Goal: Information Seeking & Learning: Compare options

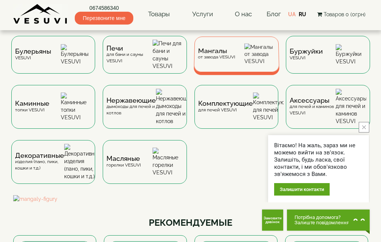
click at [224, 58] on div "Мангалы от завода VESUVI" at bounding box center [216, 54] width 37 height 12
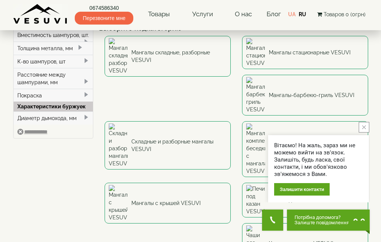
scroll to position [76, 0]
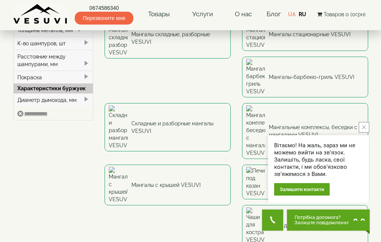
click at [365, 125] on icon "close button" at bounding box center [364, 127] width 4 height 4
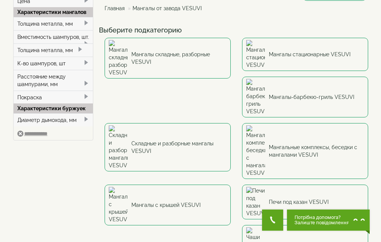
scroll to position [38, 0]
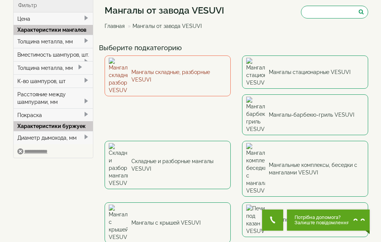
click at [178, 63] on link "Мангалы складные, разборные VESUVI" at bounding box center [168, 76] width 126 height 41
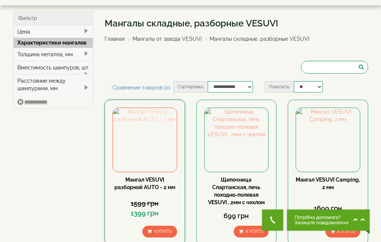
scroll to position [38, 0]
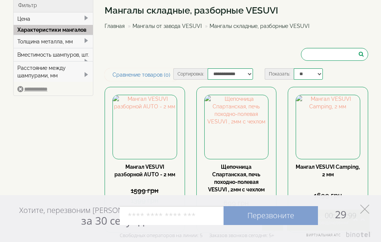
click at [366, 208] on polygon at bounding box center [364, 209] width 9 height 9
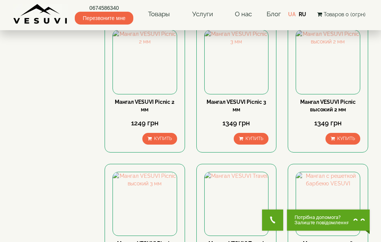
scroll to position [302, 0]
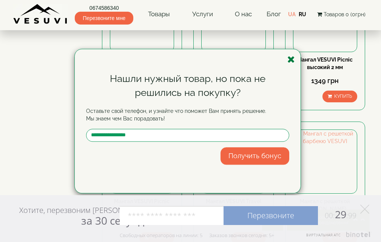
click at [292, 60] on icon "button" at bounding box center [291, 59] width 8 height 9
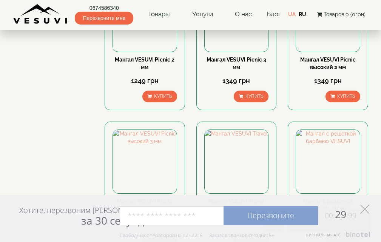
click at [363, 210] on icon at bounding box center [364, 209] width 9 height 9
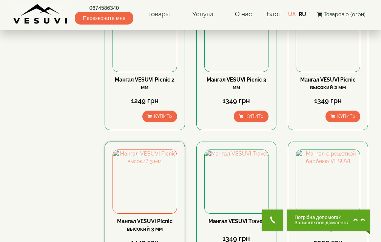
scroll to position [264, 0]
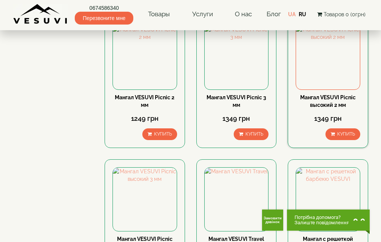
click at [321, 103] on link "Мангал VESUVI Picnic высокий 2 мм" at bounding box center [328, 101] width 56 height 14
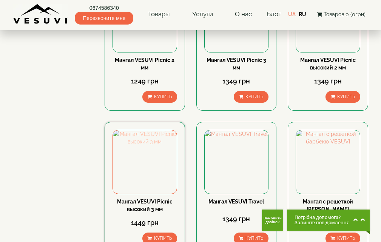
scroll to position [302, 0]
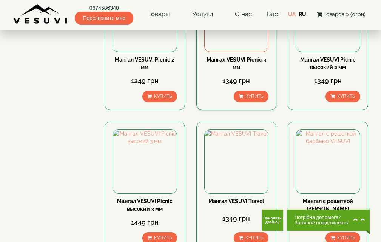
click at [230, 57] on link "Мангал VESUVI Picnic 3 мм" at bounding box center [237, 64] width 60 height 14
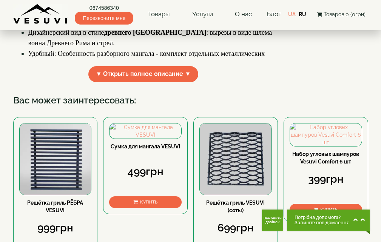
scroll to position [264, 0]
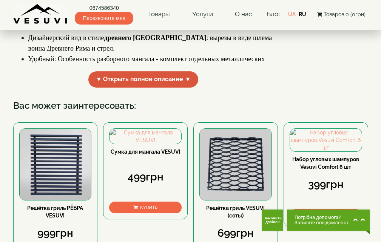
click at [166, 88] on span "▼ Открыть полное описание ▼" at bounding box center [143, 79] width 110 height 16
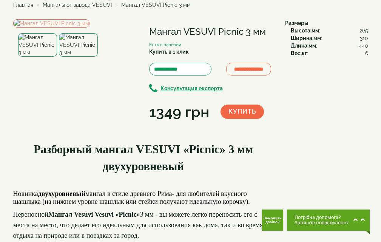
scroll to position [0, 0]
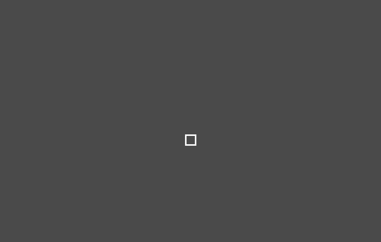
select select
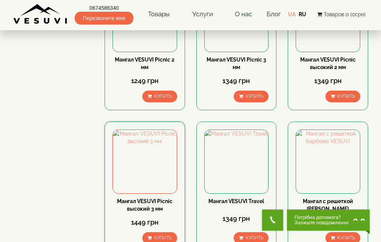
click at [158, 204] on link "Мангал VESUVI Picnic высокий 3 мм" at bounding box center [145, 205] width 56 height 14
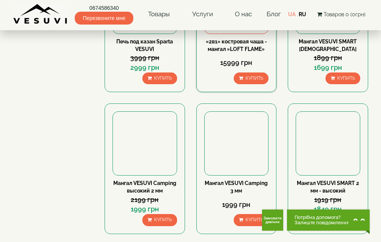
scroll to position [604, 0]
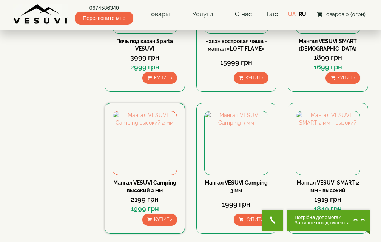
click at [159, 182] on link "Мангал VESUVI Camping высокий 2 мм" at bounding box center [144, 187] width 63 height 14
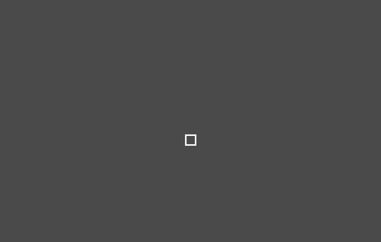
select select
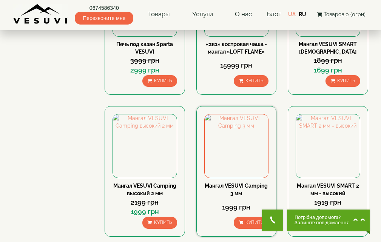
scroll to position [642, 0]
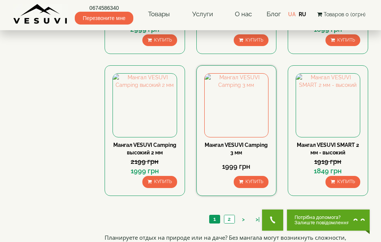
click at [235, 144] on link "Мангал VESUVI Camping 3 мм" at bounding box center [236, 149] width 63 height 14
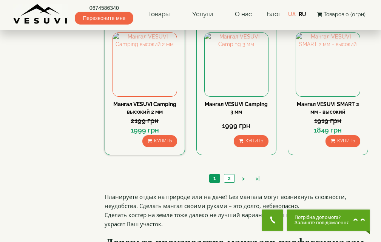
scroll to position [718, 0]
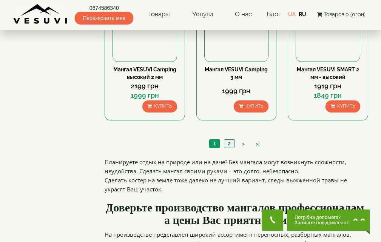
click at [229, 142] on link "2" at bounding box center [229, 144] width 11 height 8
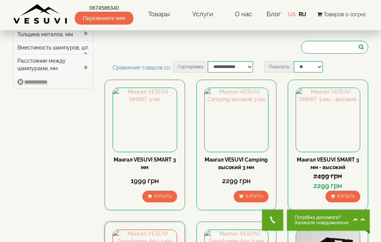
scroll to position [38, 0]
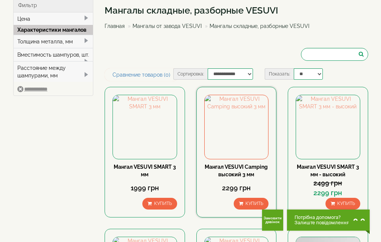
click at [244, 173] on link "Мангал VESUVI Camping высокий 3 мм" at bounding box center [236, 171] width 63 height 14
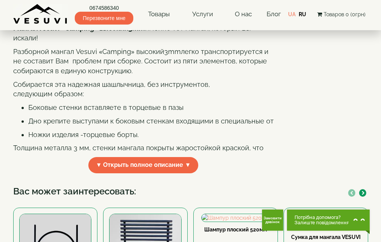
scroll to position [227, 0]
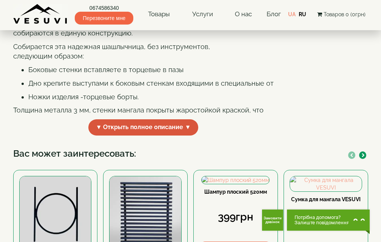
click at [139, 136] on span "▼ Открыть полное описание ▼" at bounding box center [143, 127] width 110 height 16
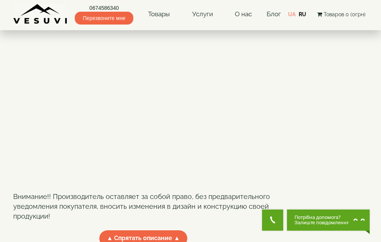
scroll to position [491, 0]
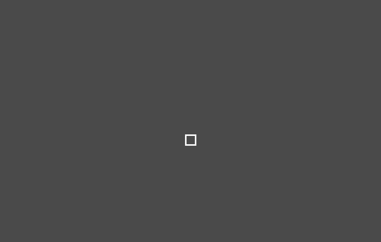
select select
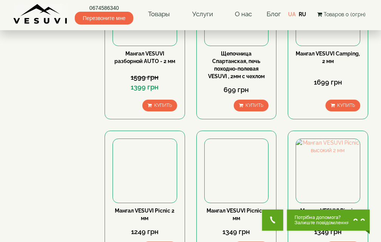
scroll to position [76, 0]
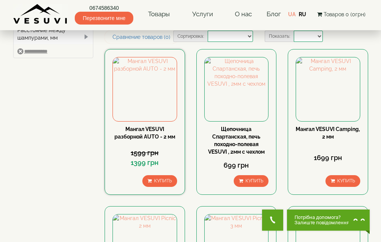
click at [147, 134] on link "Мангал VESUVI разборной AUTO - 2 мм" at bounding box center [144, 133] width 61 height 14
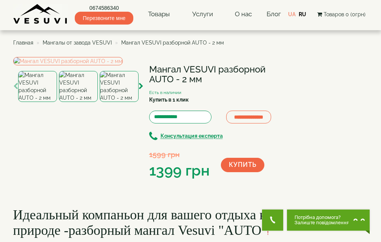
click at [77, 102] on img at bounding box center [78, 86] width 39 height 31
click at [118, 102] on img at bounding box center [119, 86] width 39 height 31
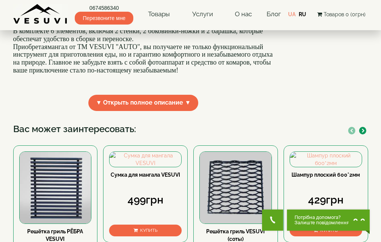
scroll to position [264, 0]
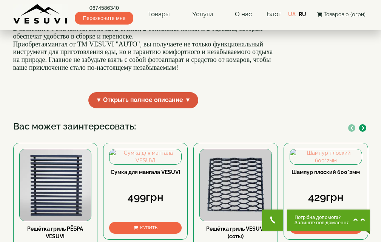
click at [145, 108] on span "▼ Открыть полное описание ▼" at bounding box center [143, 100] width 110 height 16
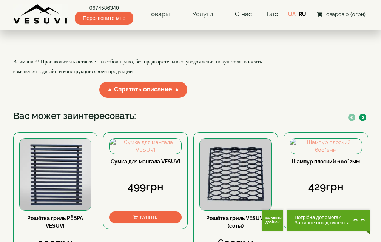
scroll to position [491, 0]
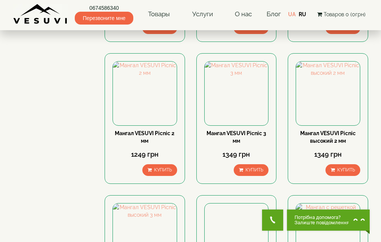
scroll to position [264, 0]
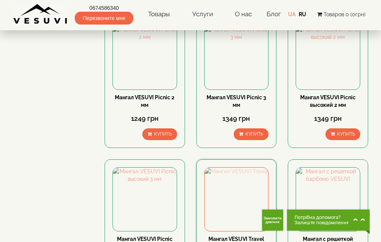
click at [226, 191] on img at bounding box center [237, 200] width 64 height 64
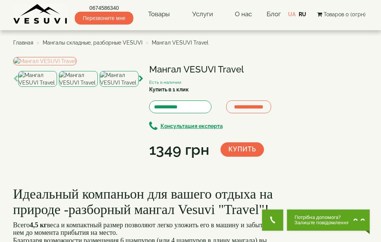
click at [83, 87] on img at bounding box center [78, 79] width 39 height 16
click at [77, 65] on img at bounding box center [44, 61] width 63 height 8
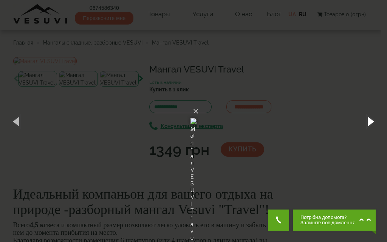
click at [371, 121] on button "button" at bounding box center [370, 121] width 34 height 42
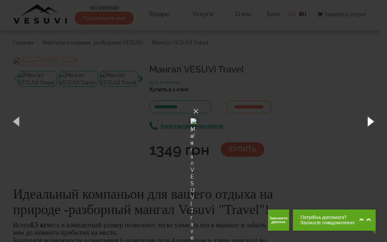
click at [371, 121] on button "button" at bounding box center [370, 121] width 34 height 42
click at [199, 103] on button "×" at bounding box center [196, 111] width 6 height 17
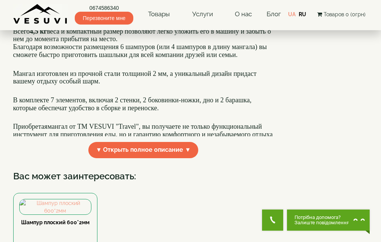
scroll to position [302, 0]
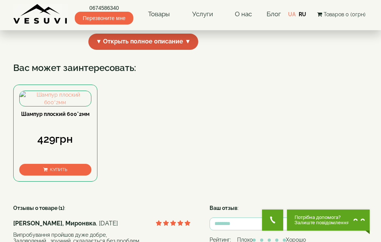
click at [161, 50] on span "▼ Открыть полное описание ▼" at bounding box center [143, 42] width 110 height 16
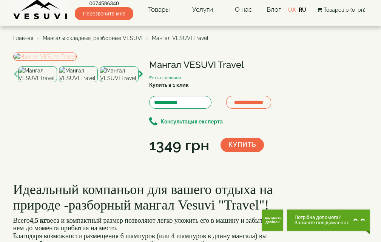
scroll to position [0, 0]
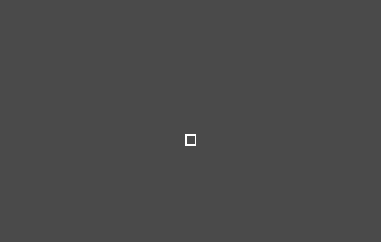
select select
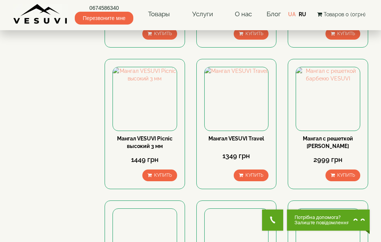
scroll to position [416, 0]
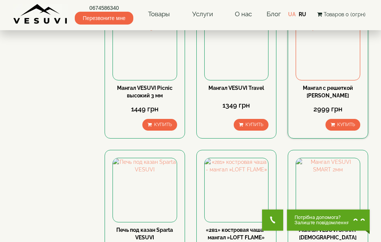
click at [319, 106] on div "2999 грн" at bounding box center [328, 109] width 65 height 10
click at [314, 91] on link "Мангал с решеткой [PERSON_NAME]" at bounding box center [328, 92] width 50 height 14
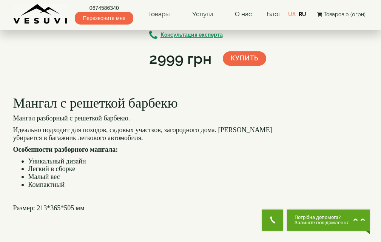
scroll to position [151, 0]
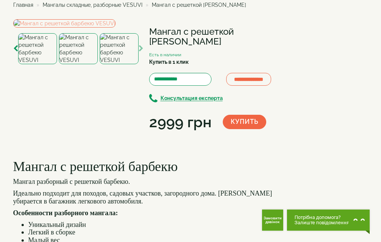
scroll to position [0, 0]
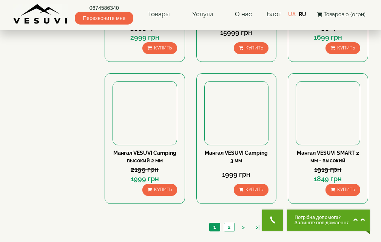
scroll to position [642, 0]
